Goal: Information Seeking & Learning: Check status

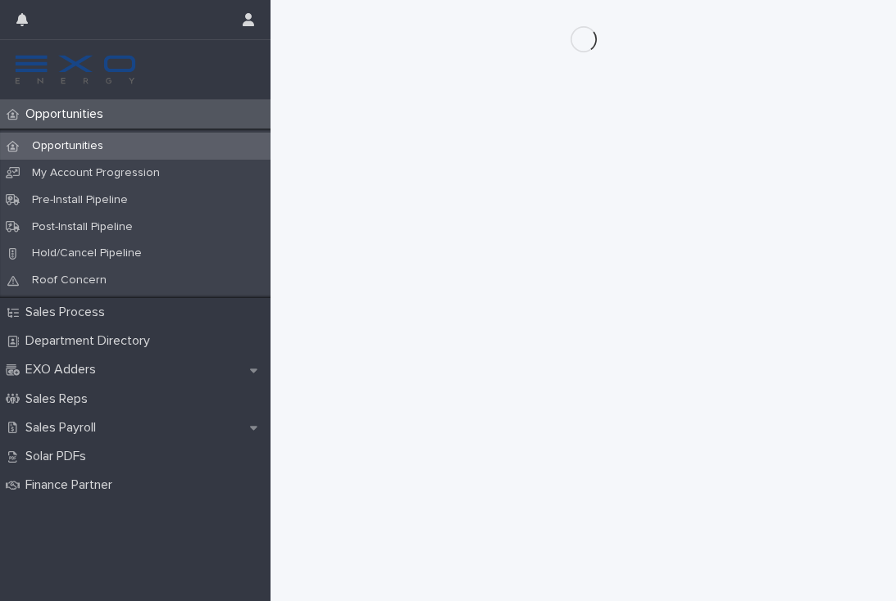
scroll to position [25, 0]
click at [68, 118] on p "Opportunities" at bounding box center [68, 115] width 98 height 16
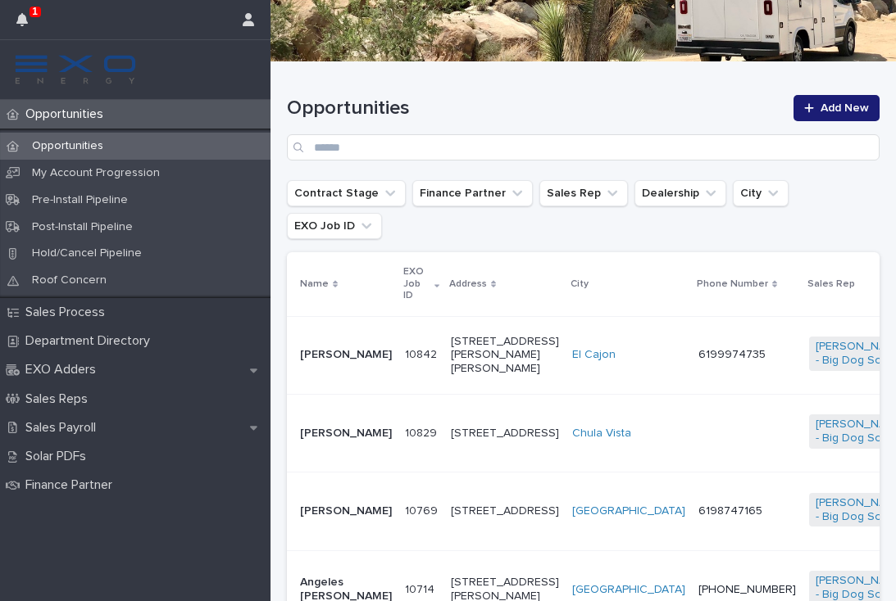
scroll to position [221, 0]
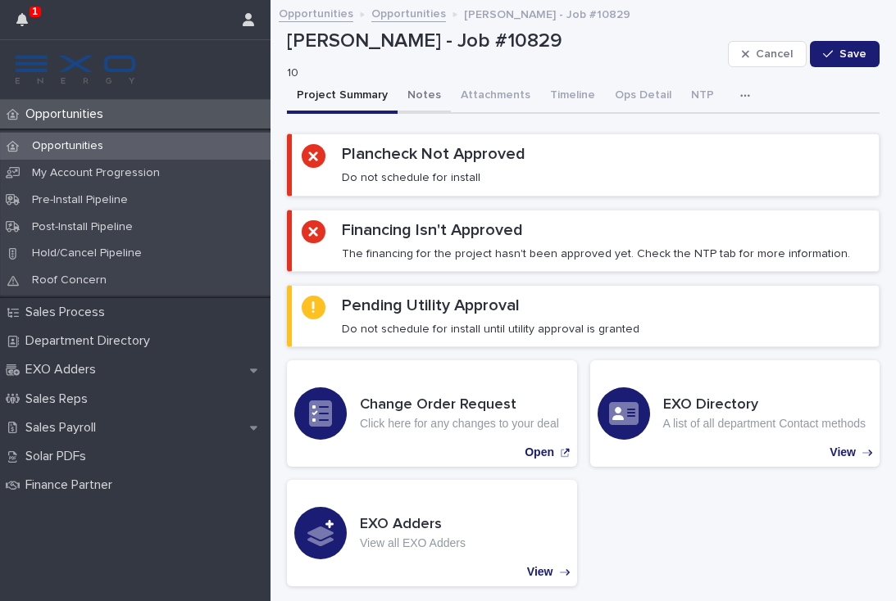
click at [418, 101] on button "Notes" at bounding box center [423, 96] width 53 height 34
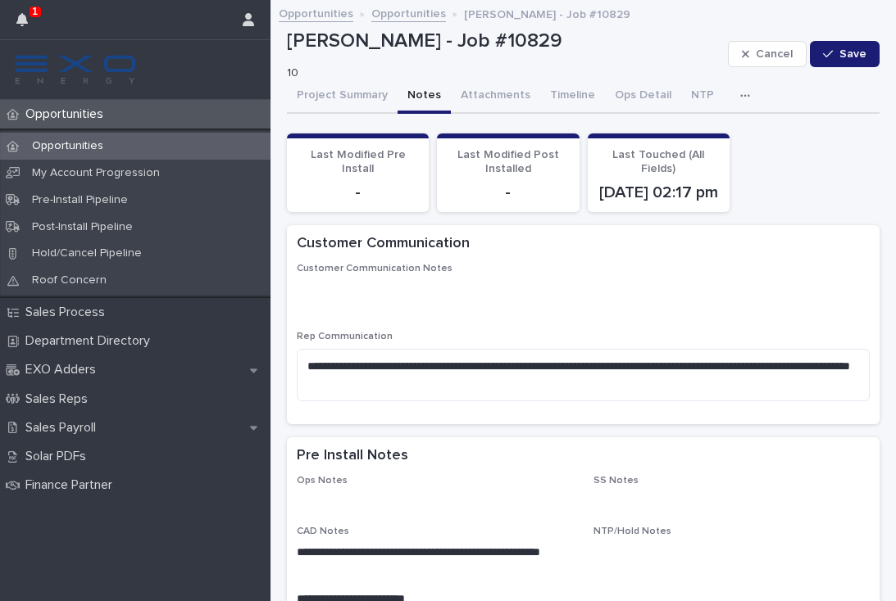
click at [740, 96] on icon "button" at bounding box center [745, 95] width 10 height 11
click at [714, 129] on button "Activity" at bounding box center [688, 138] width 108 height 25
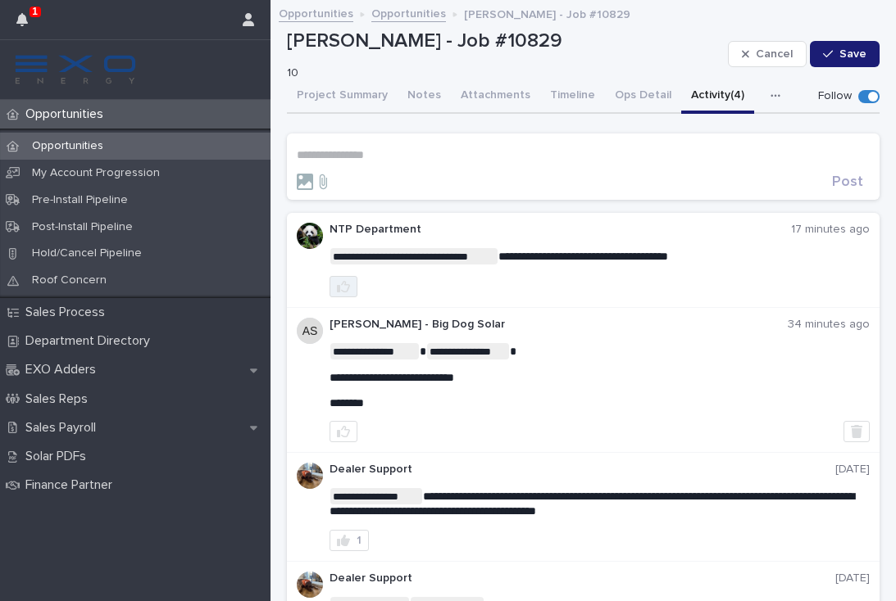
click at [338, 284] on icon "button" at bounding box center [343, 286] width 13 height 11
click at [16, 24] on icon "button" at bounding box center [21, 19] width 11 height 13
click at [227, 536] on div "Opportunities Opportunities My Account Progression Pre-Install Pipeline Post-In…" at bounding box center [135, 350] width 270 height 501
click at [84, 149] on p "Opportunities" at bounding box center [68, 146] width 98 height 14
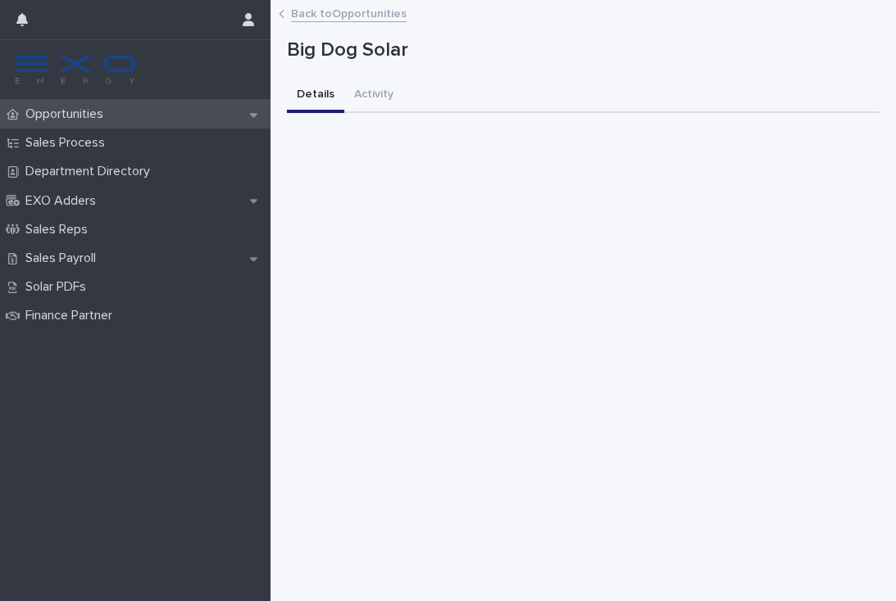
click at [77, 102] on div "Opportunities" at bounding box center [135, 114] width 270 height 29
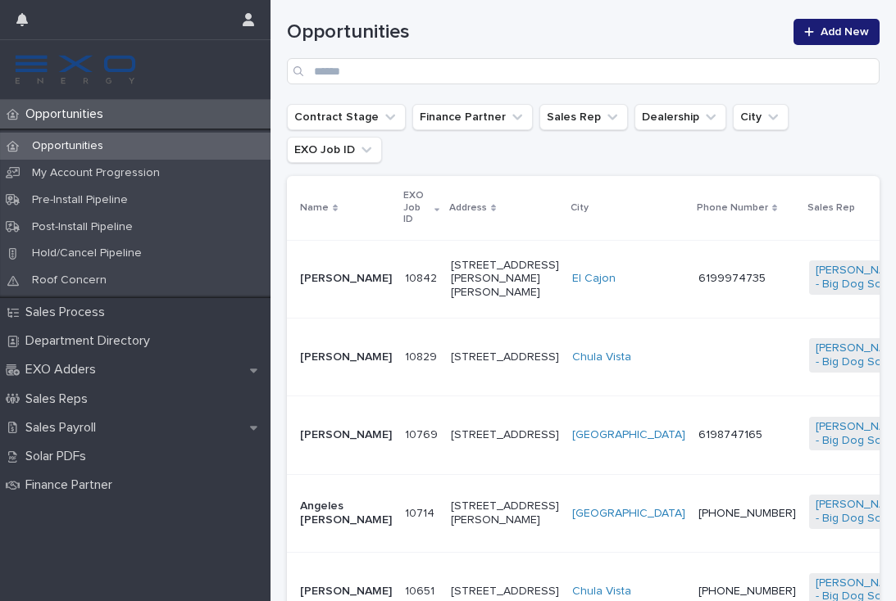
scroll to position [268, 0]
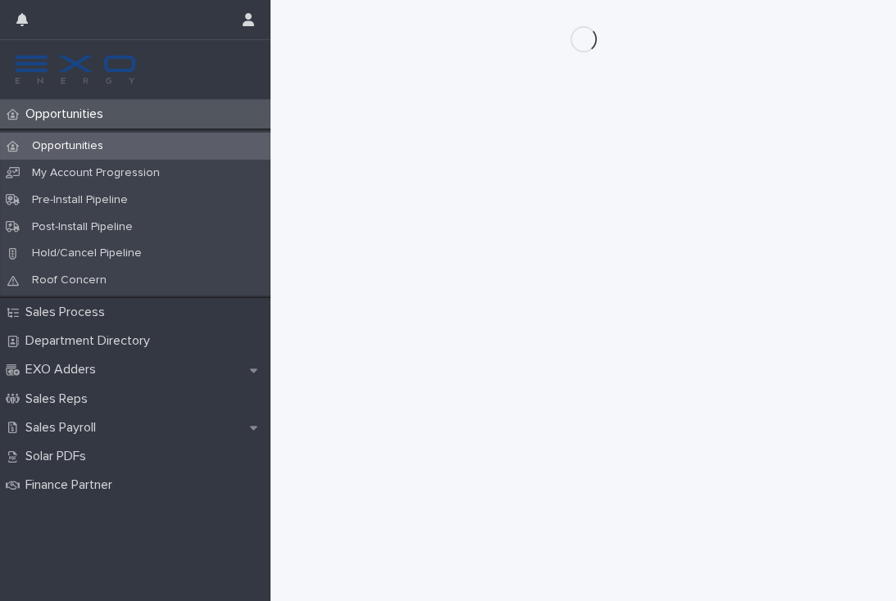
click at [77, 119] on p "Opportunities" at bounding box center [68, 115] width 98 height 16
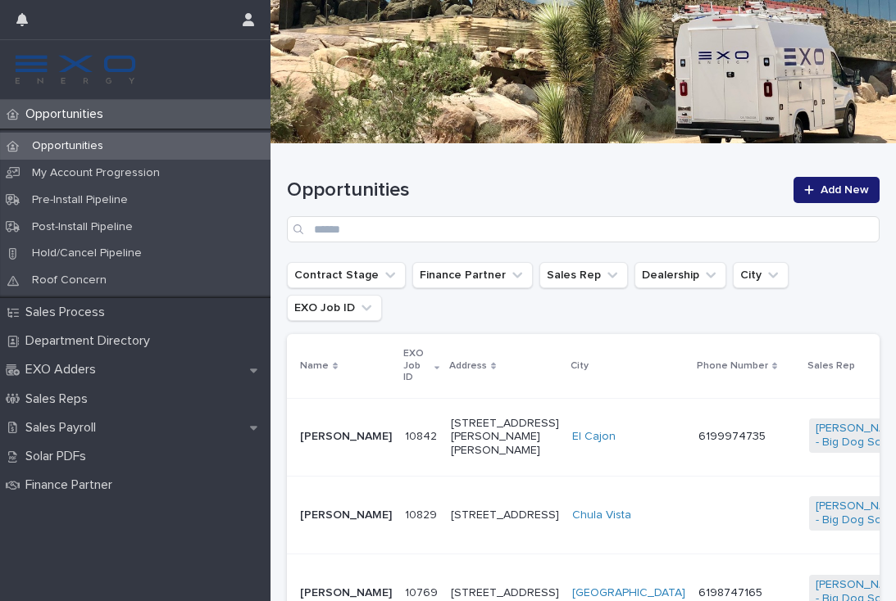
scroll to position [124, 0]
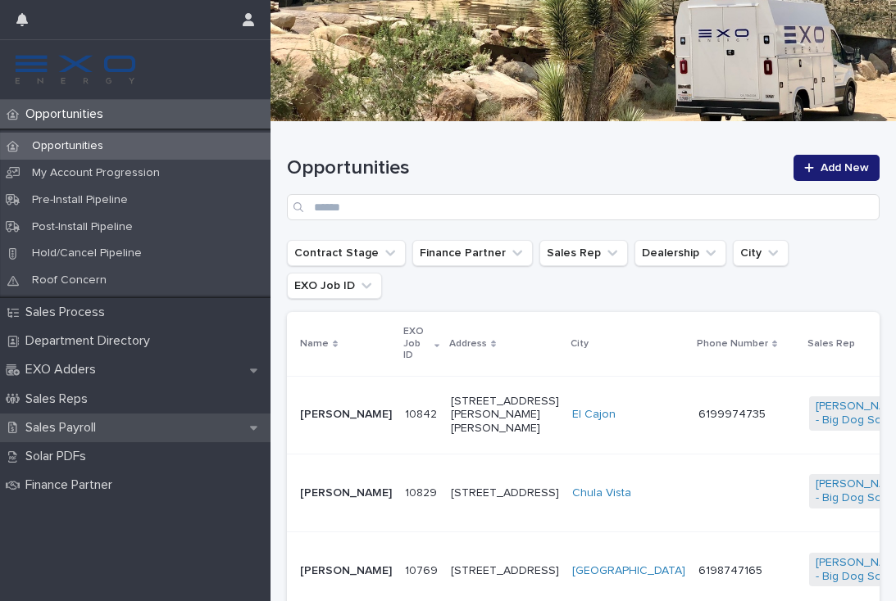
click at [95, 414] on div "Sales Payroll" at bounding box center [135, 428] width 270 height 29
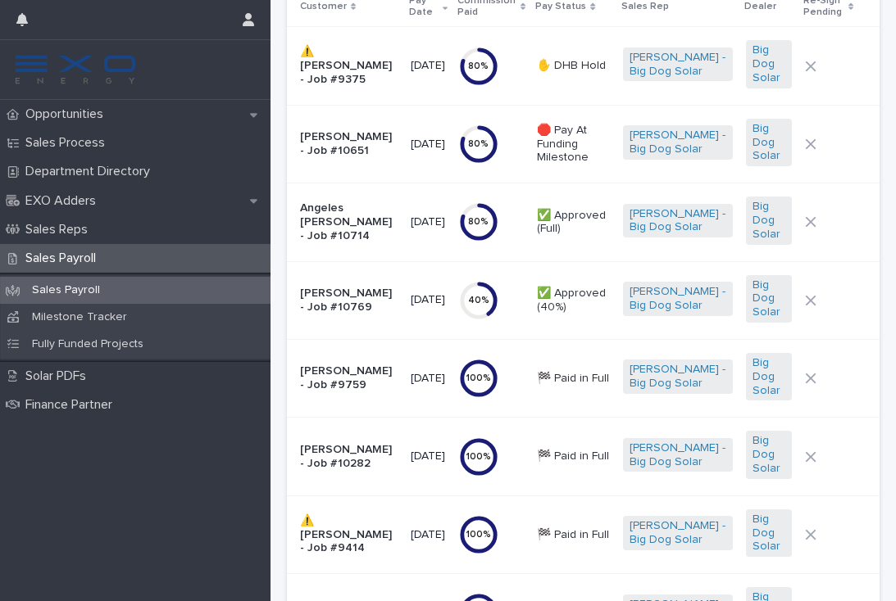
scroll to position [177, 0]
click at [610, 251] on td "✅ Approved (Full)" at bounding box center [573, 223] width 86 height 78
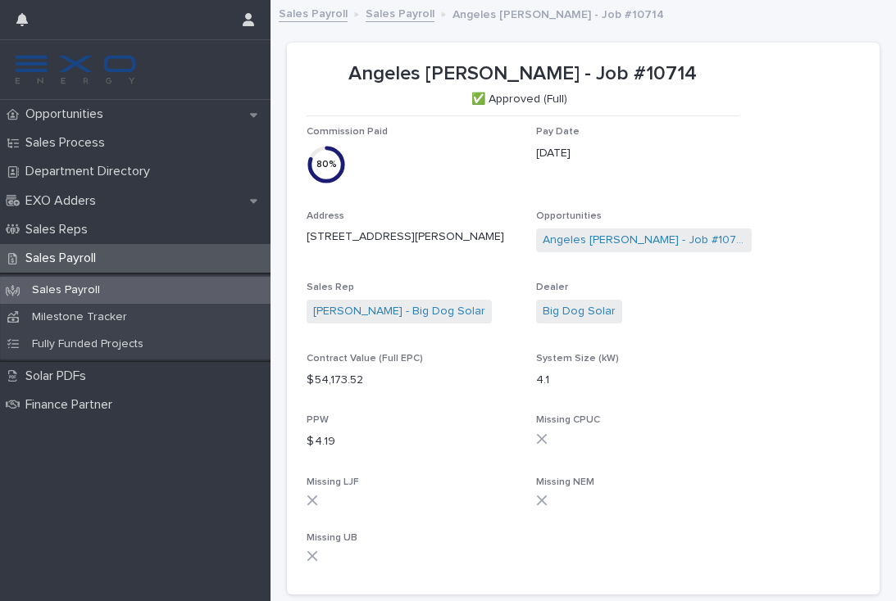
scroll to position [-4, 0]
click at [83, 106] on div "Opportunities" at bounding box center [135, 114] width 270 height 29
